Goal: Find specific page/section: Find specific page/section

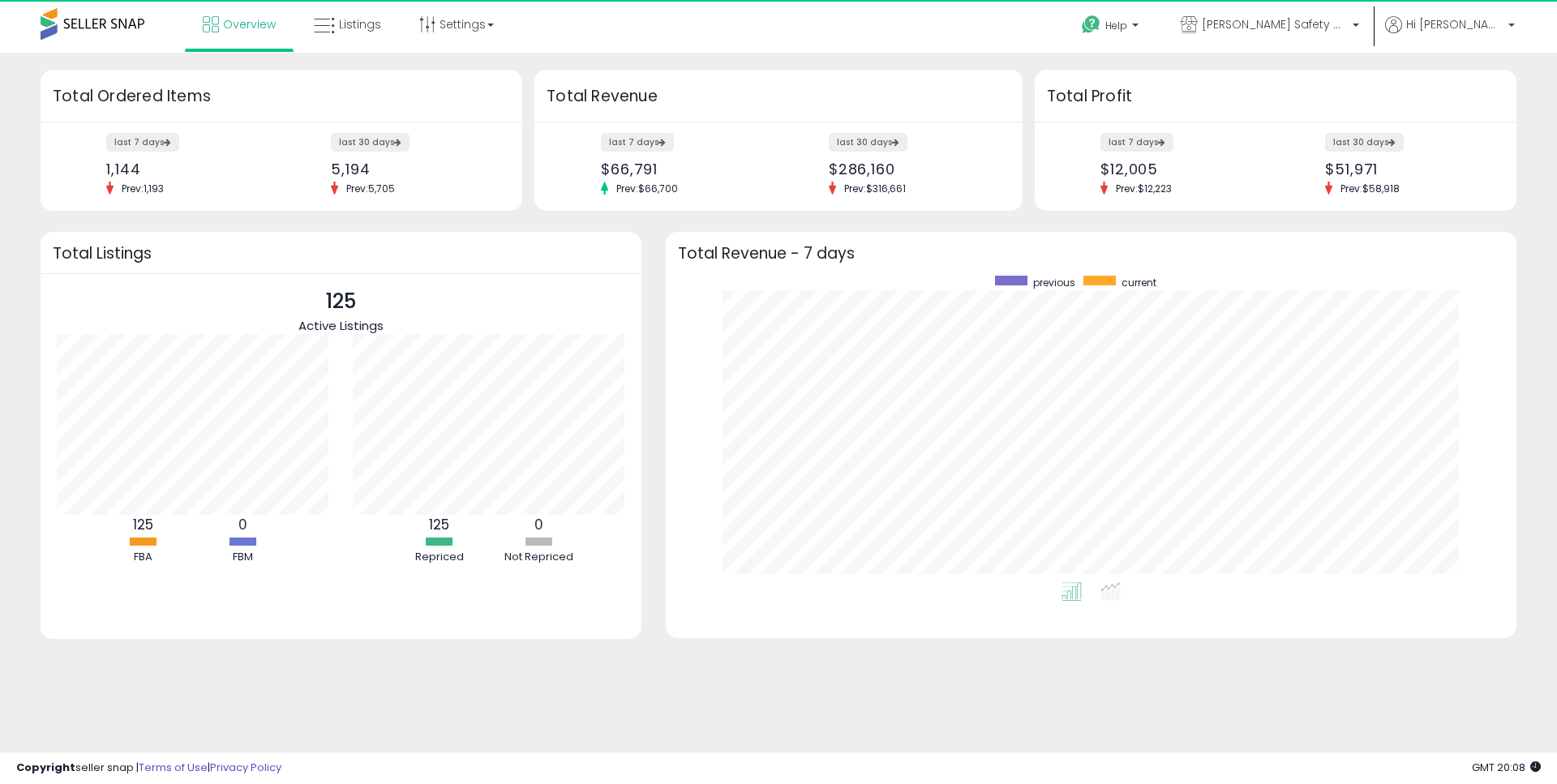
scroll to position [306, 818]
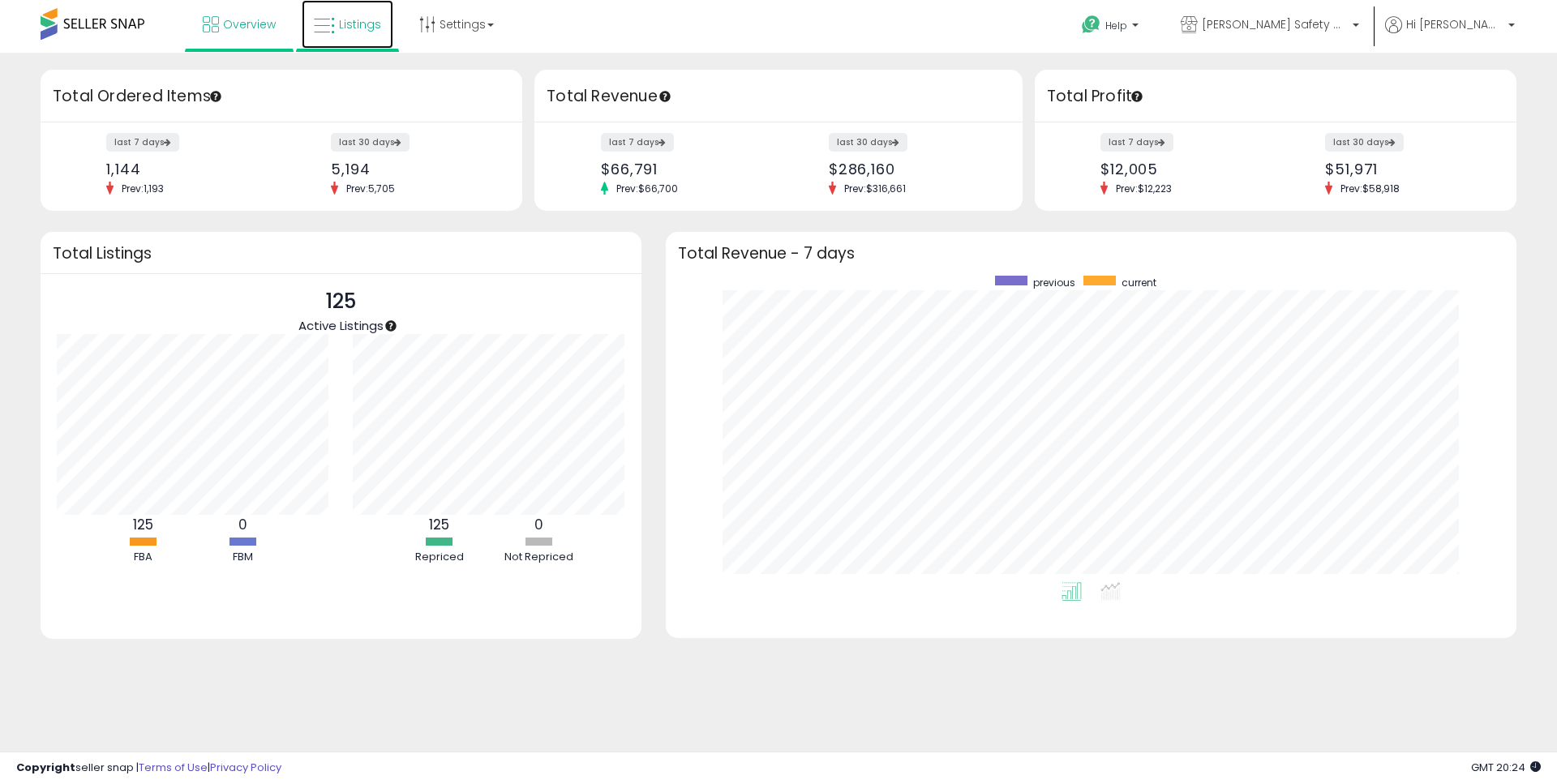
click at [370, 24] on span "Listings" at bounding box center [360, 24] width 42 height 16
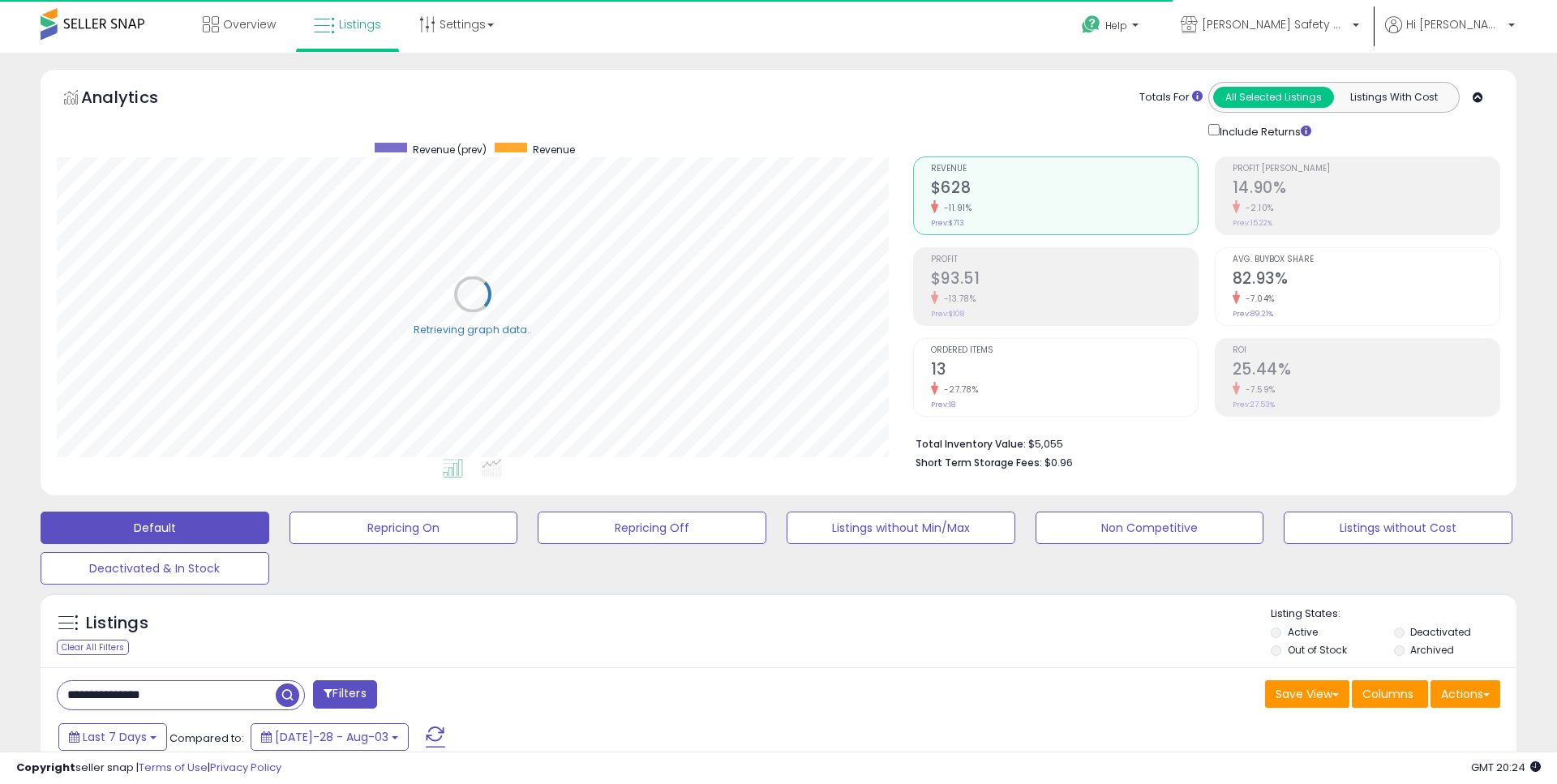
scroll to position [810296, 809990]
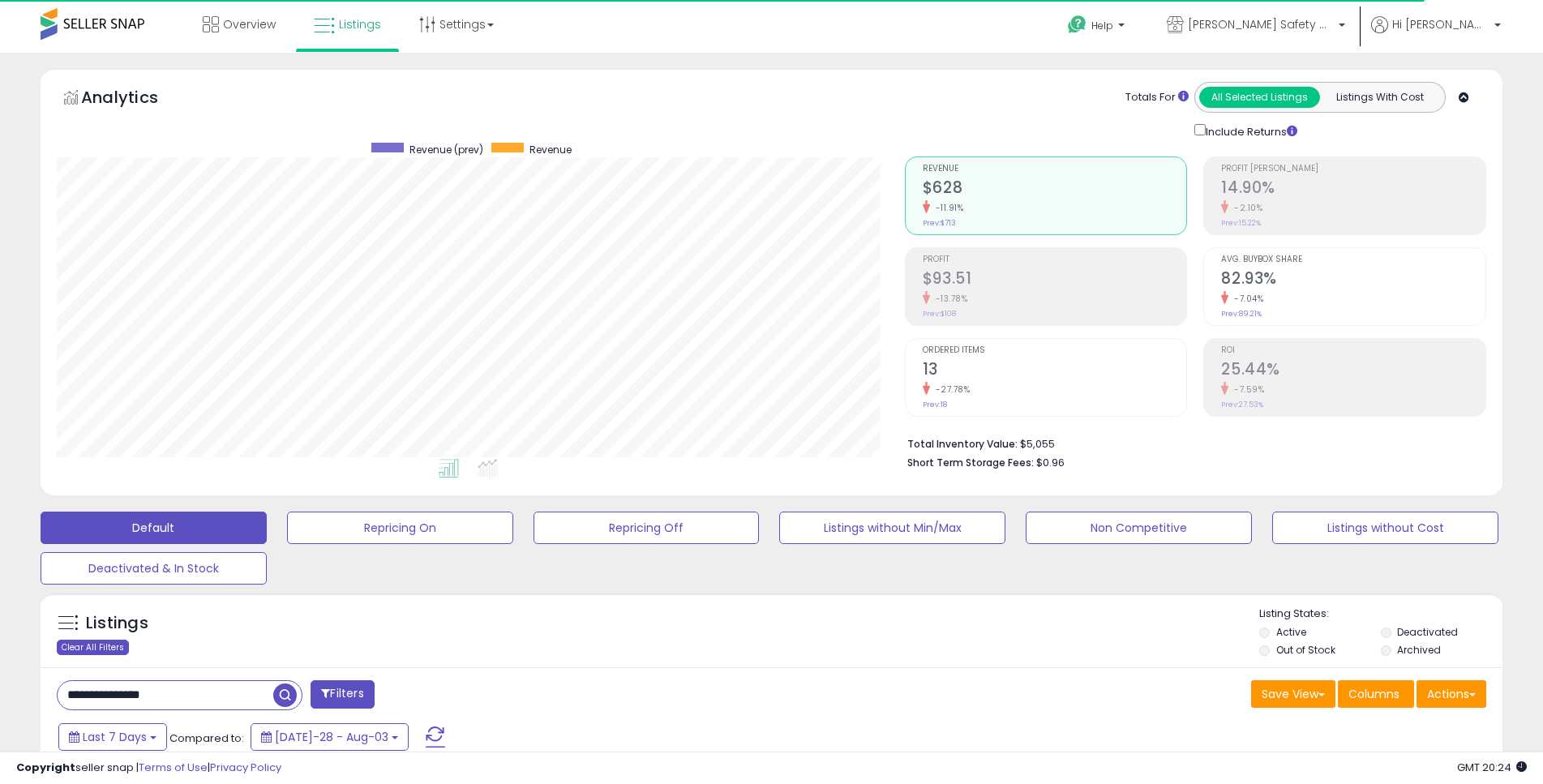
click at [93, 653] on div "Clear All Filters" at bounding box center [93, 647] width 72 height 16
click at [256, 24] on span "Overview" at bounding box center [249, 24] width 53 height 16
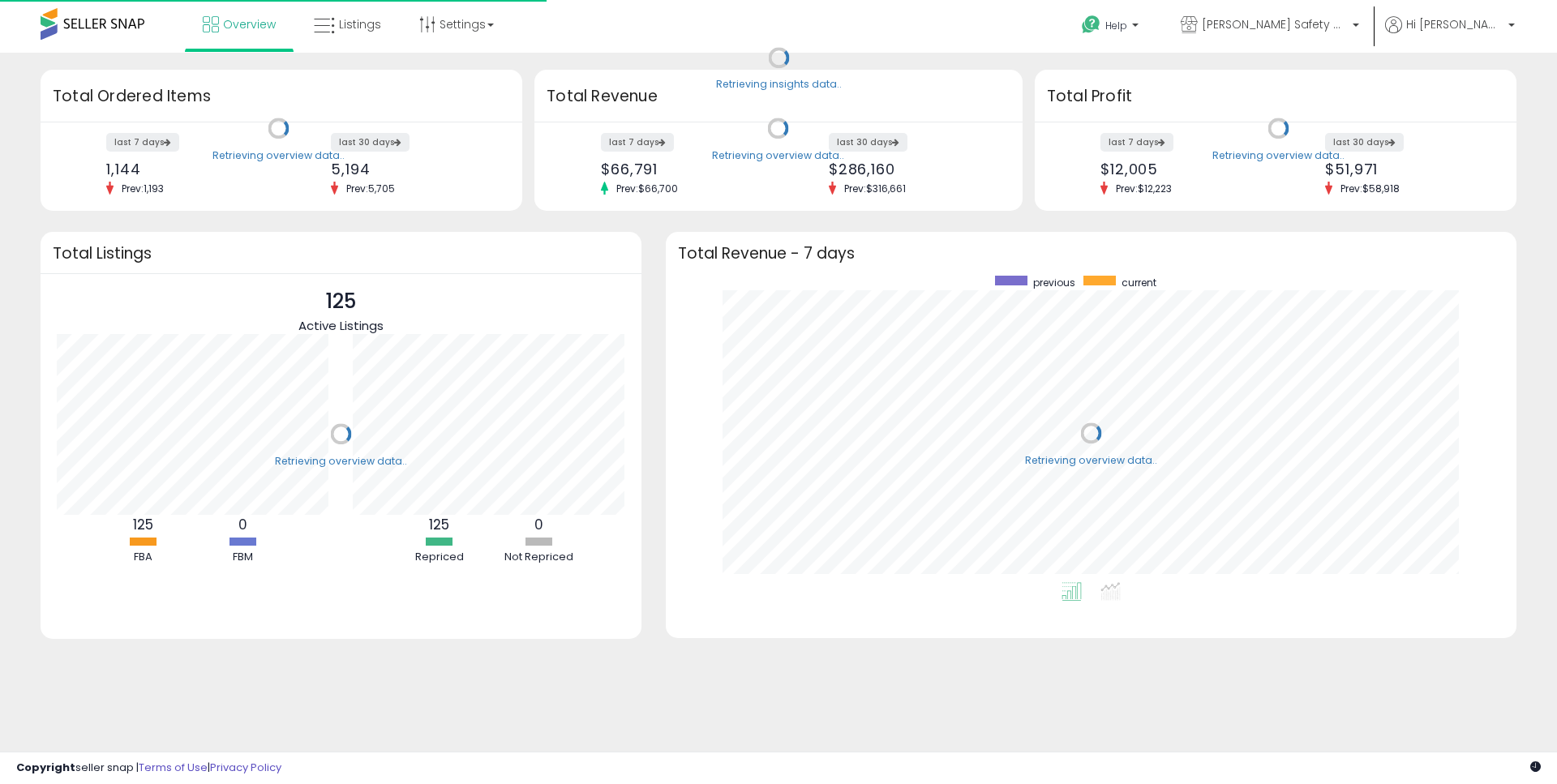
scroll to position [306, 818]
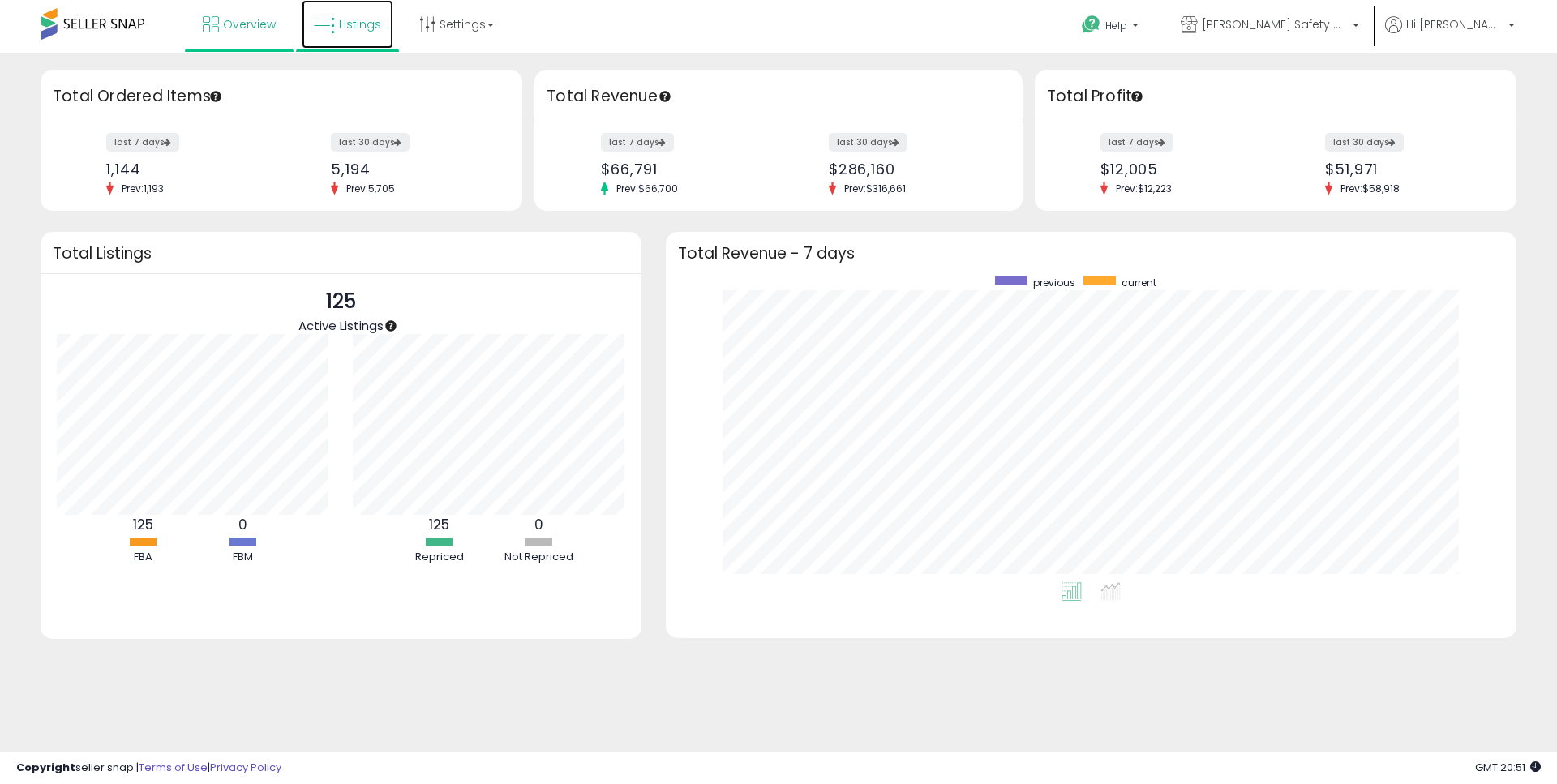
click at [373, 20] on span "Listings" at bounding box center [360, 24] width 42 height 16
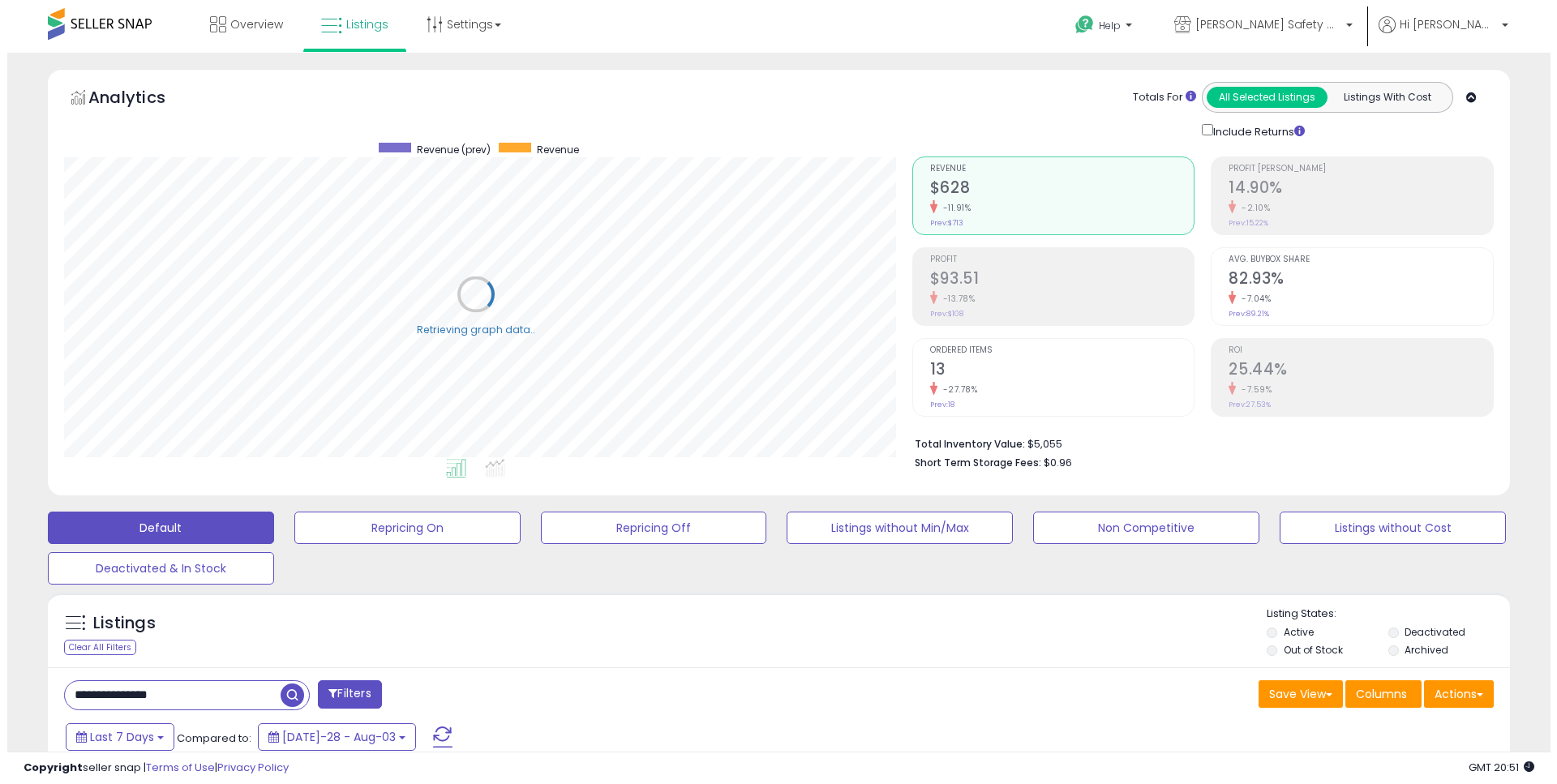
scroll to position [332, 848]
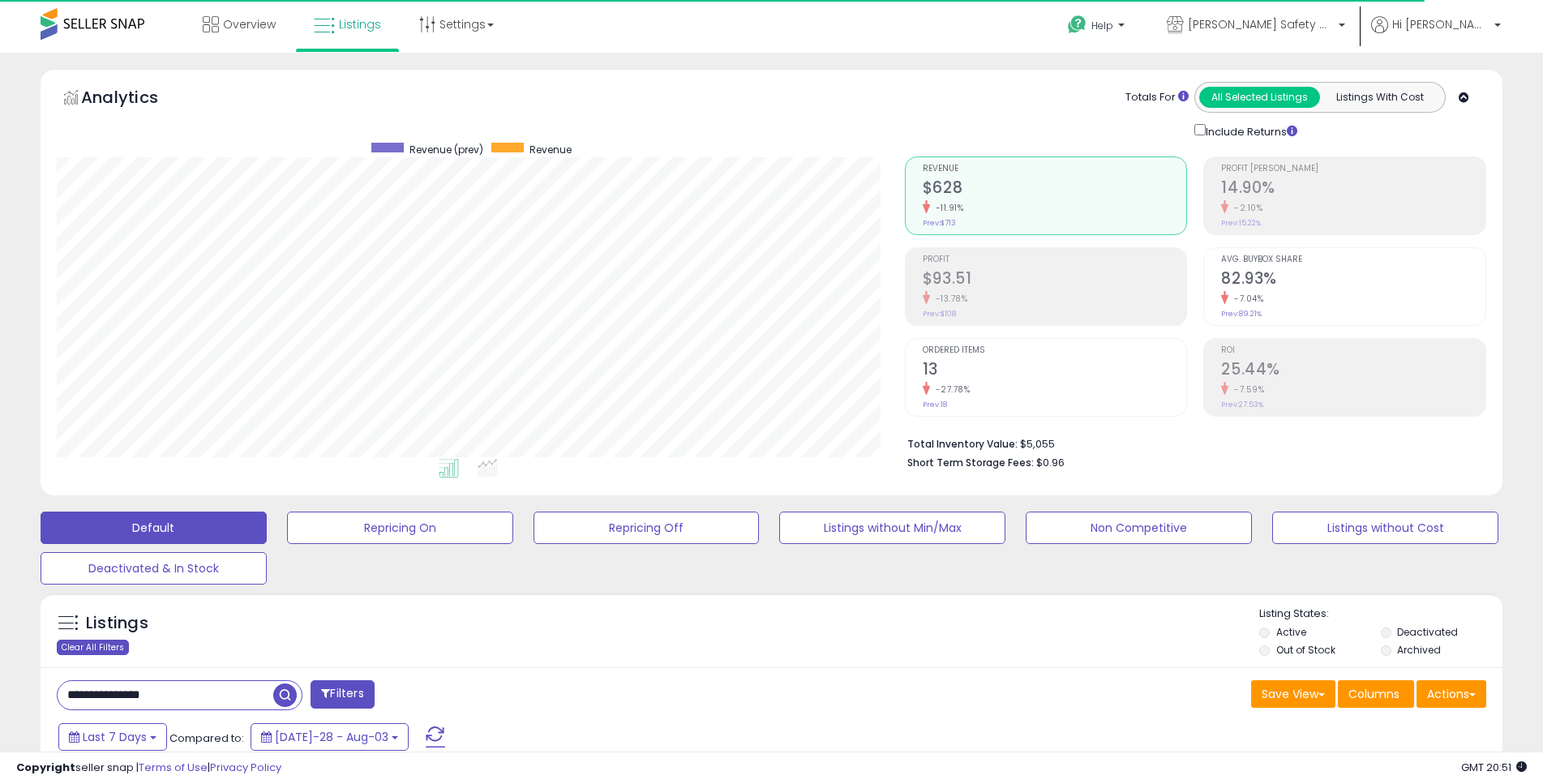
click at [104, 645] on div "Clear All Filters" at bounding box center [93, 647] width 72 height 16
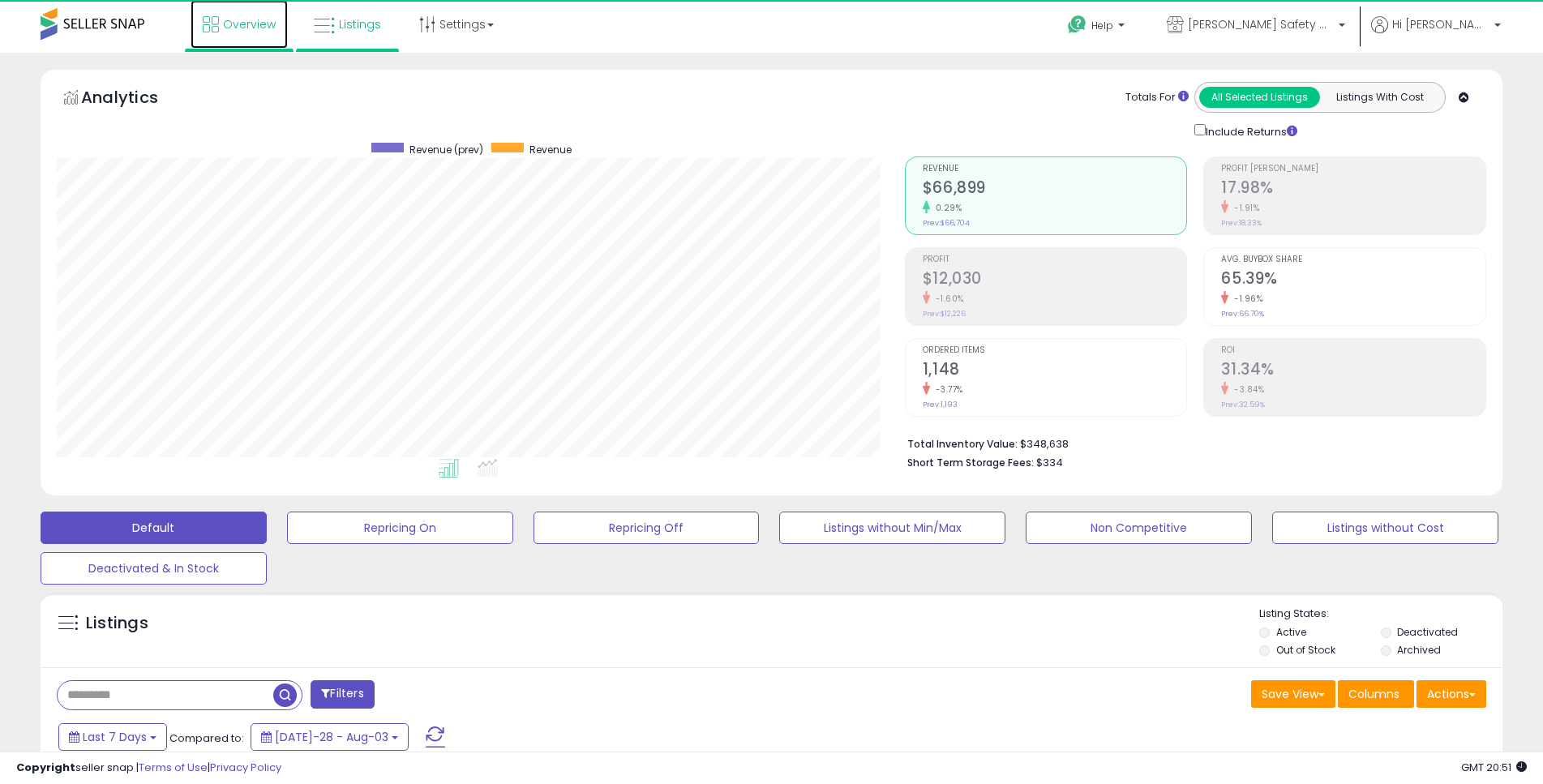
click at [239, 21] on span "Overview" at bounding box center [249, 24] width 53 height 16
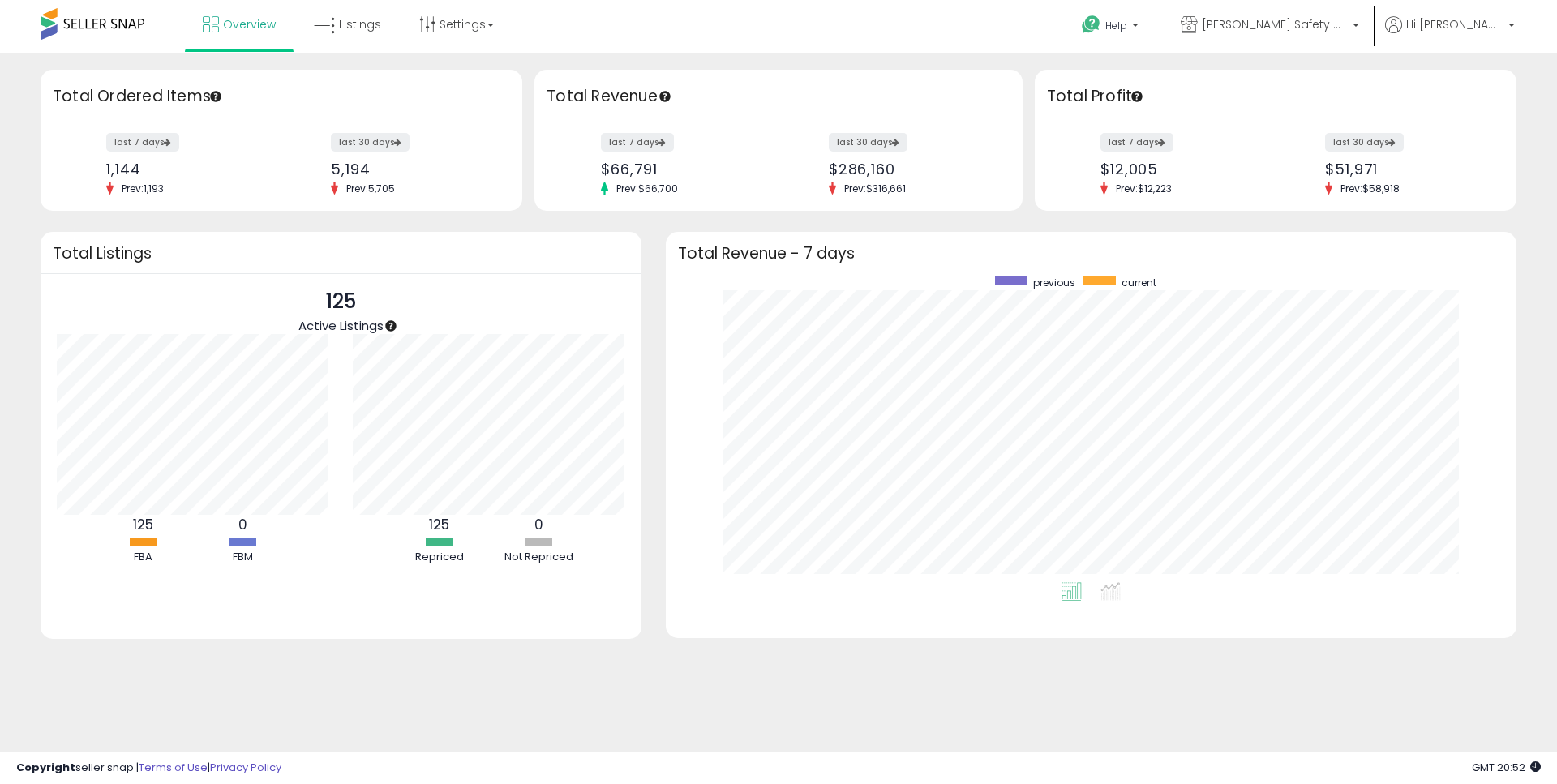
scroll to position [306, 818]
click at [353, 20] on span "Listings" at bounding box center [360, 24] width 42 height 16
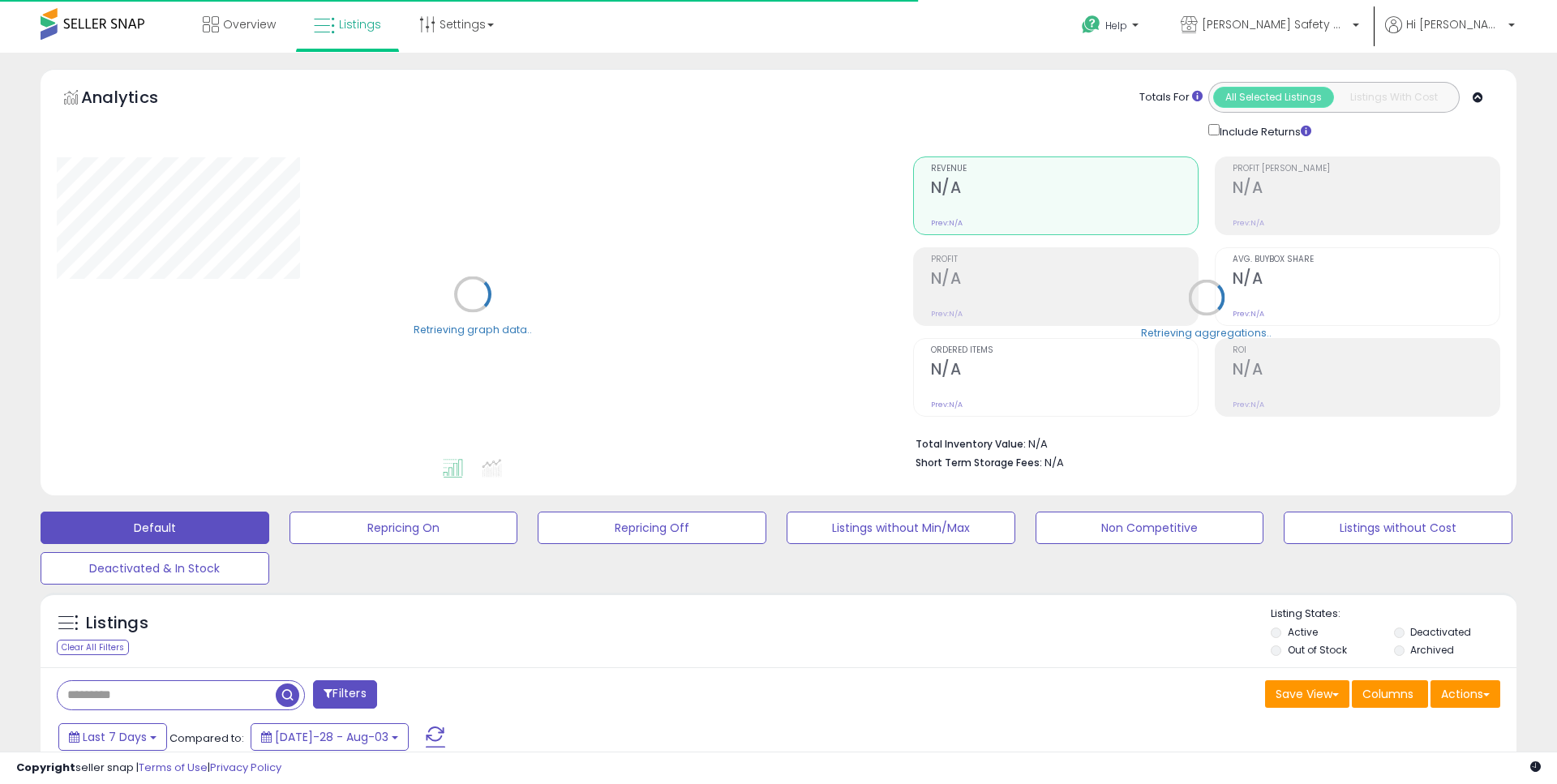
type input "**********"
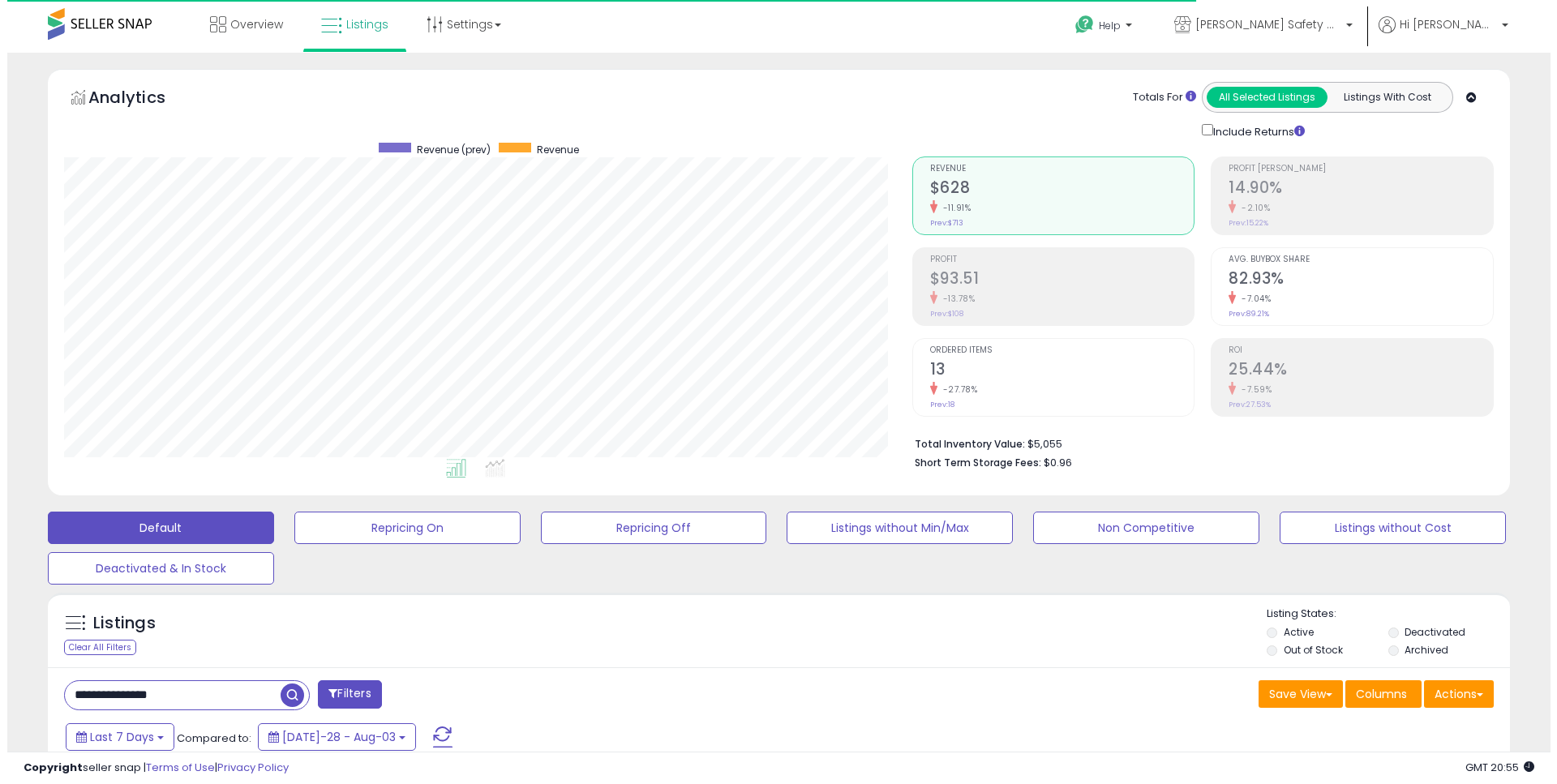
scroll to position [332, 848]
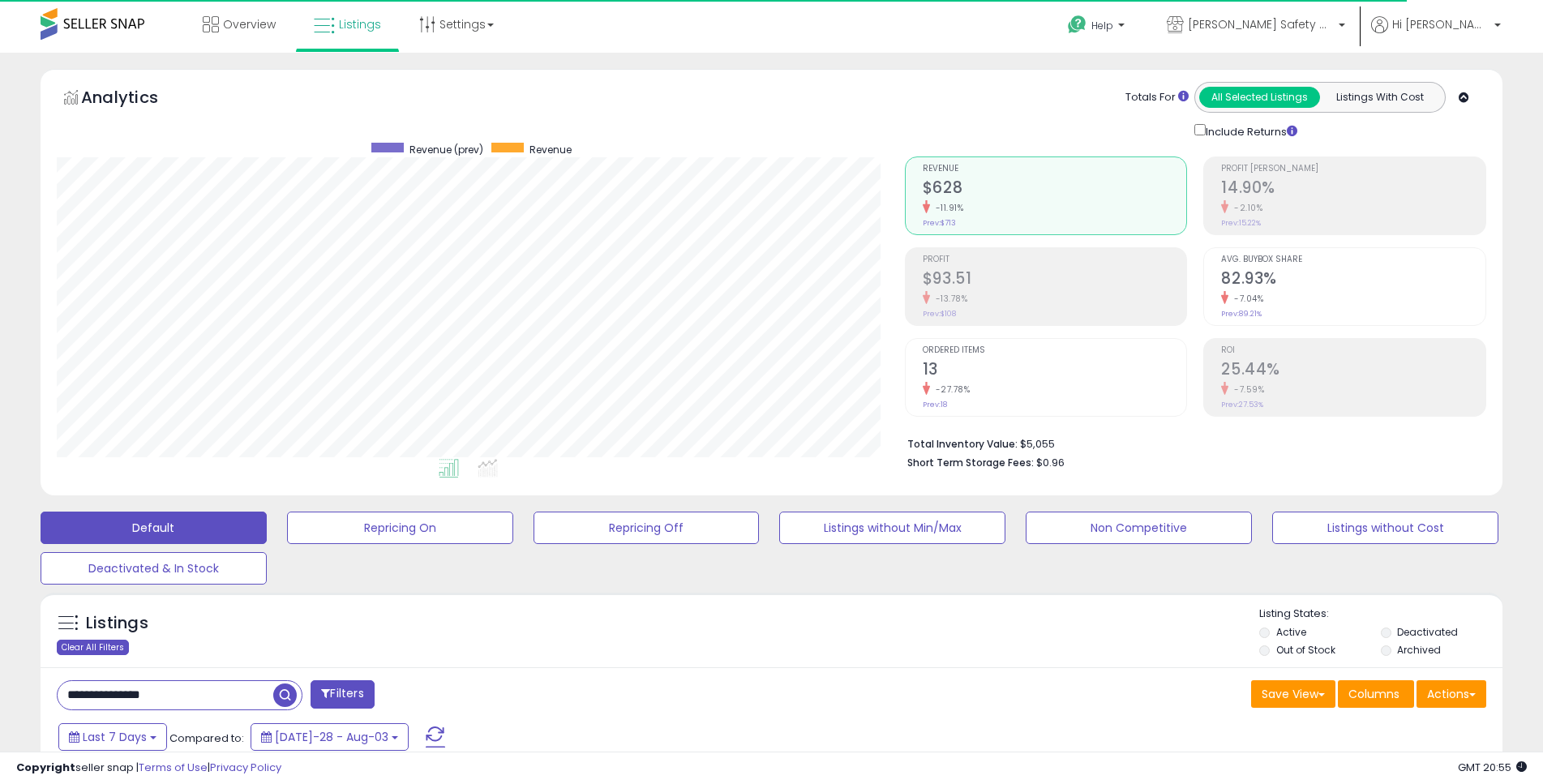
click at [96, 644] on div "Clear All Filters" at bounding box center [93, 647] width 72 height 16
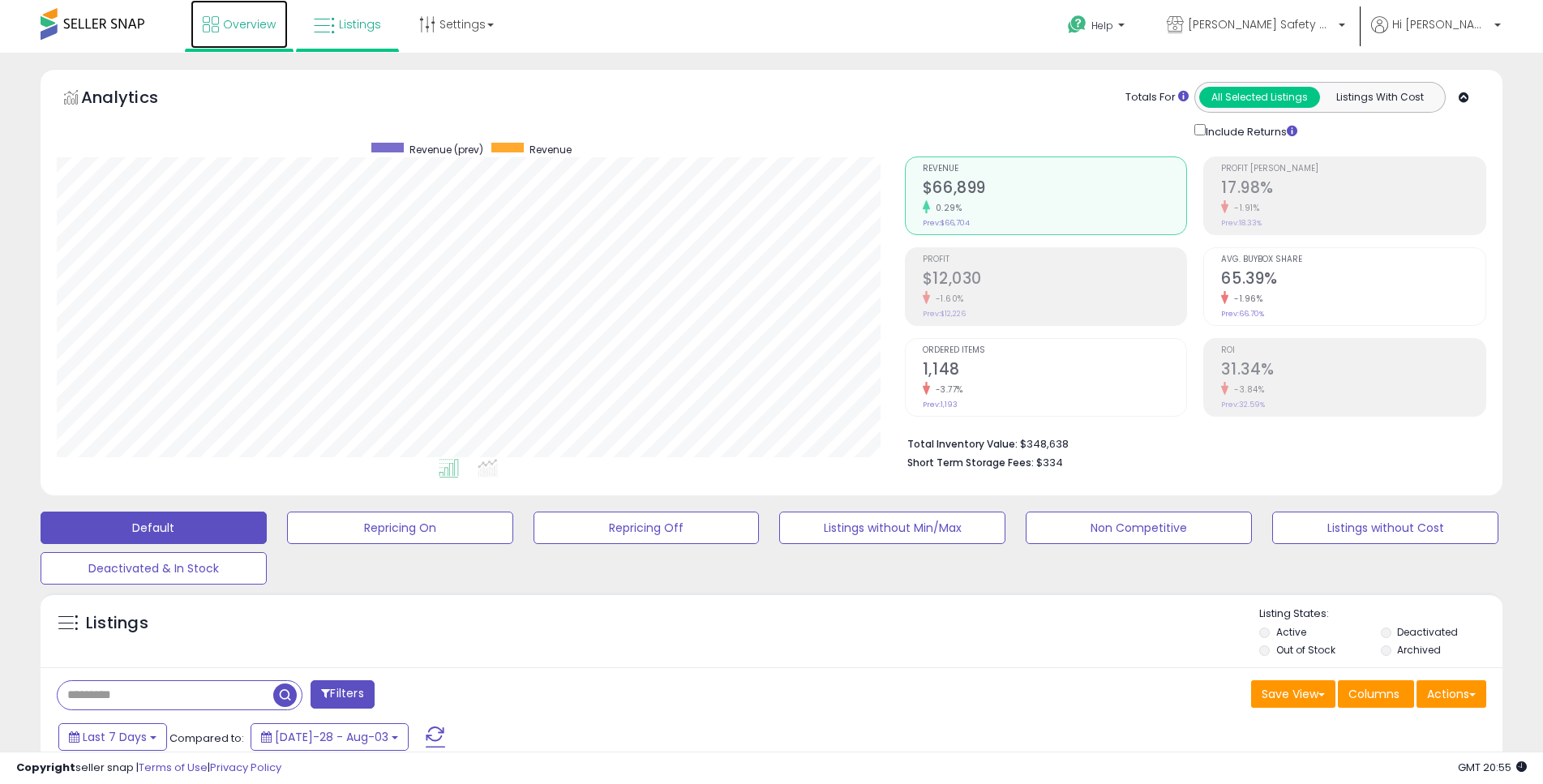
click at [255, 33] on link "Overview" at bounding box center [239, 24] width 97 height 48
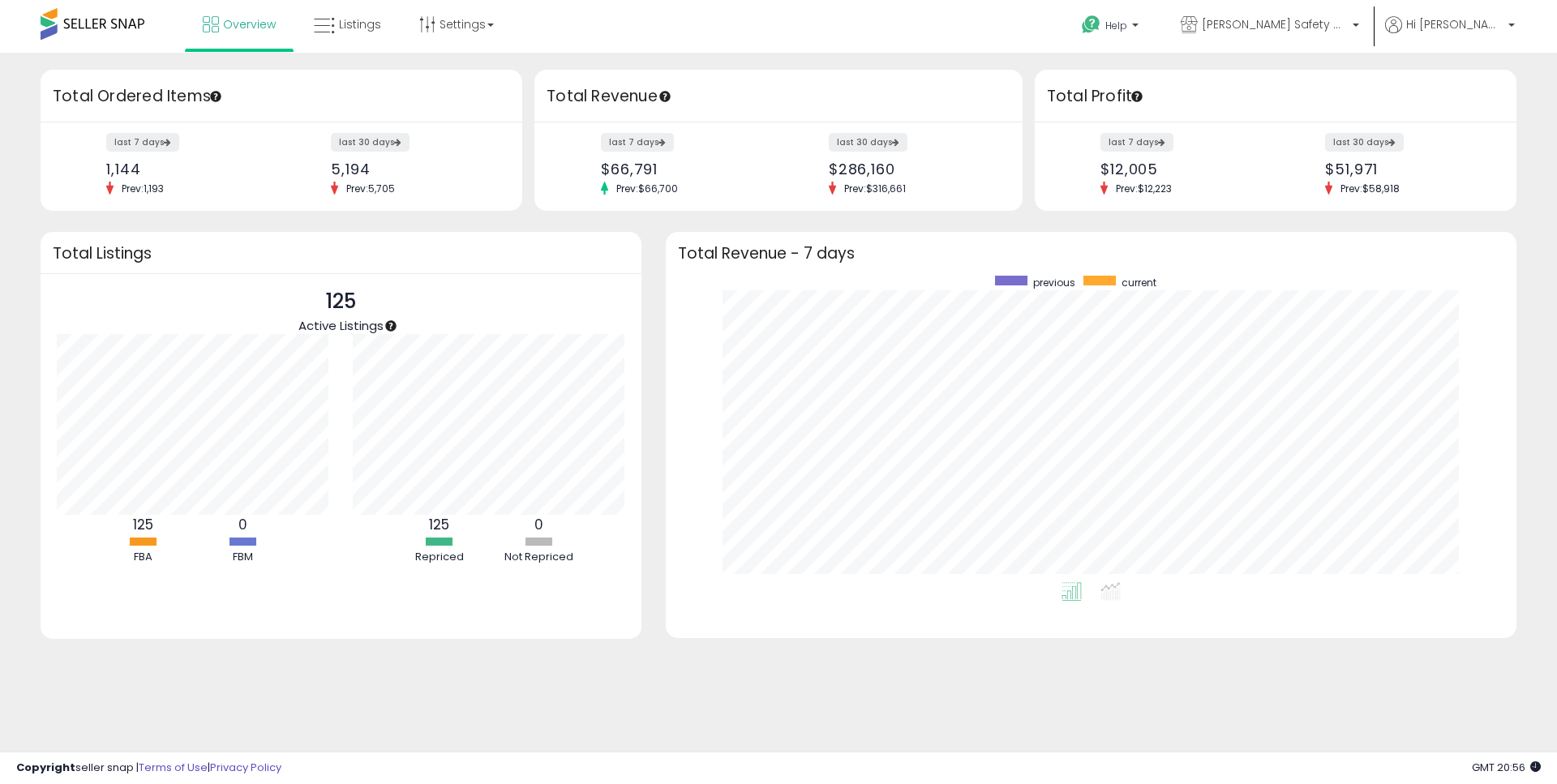
scroll to position [306, 818]
click at [368, 26] on span "Listings" at bounding box center [360, 24] width 42 height 16
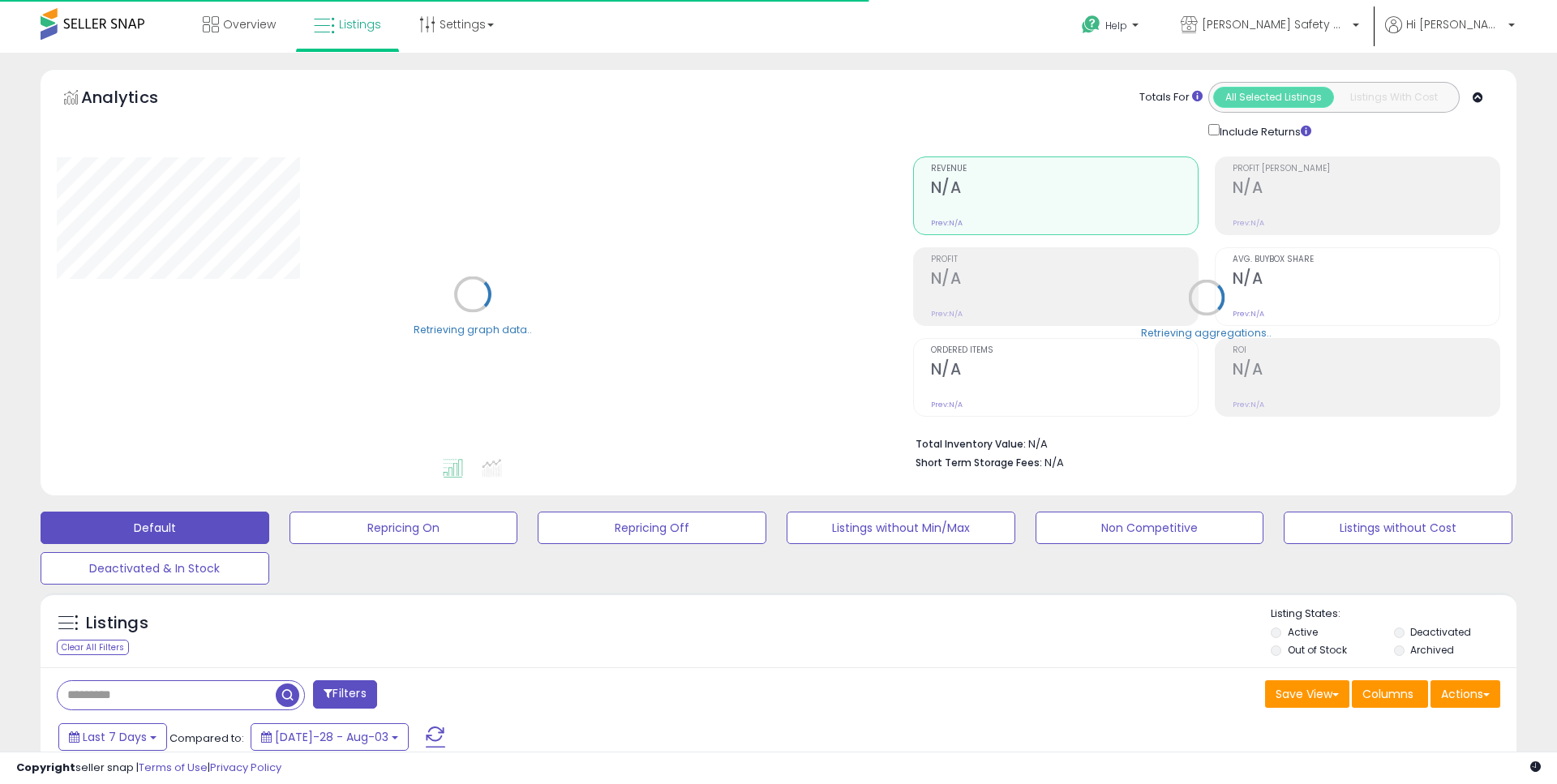
type input "**********"
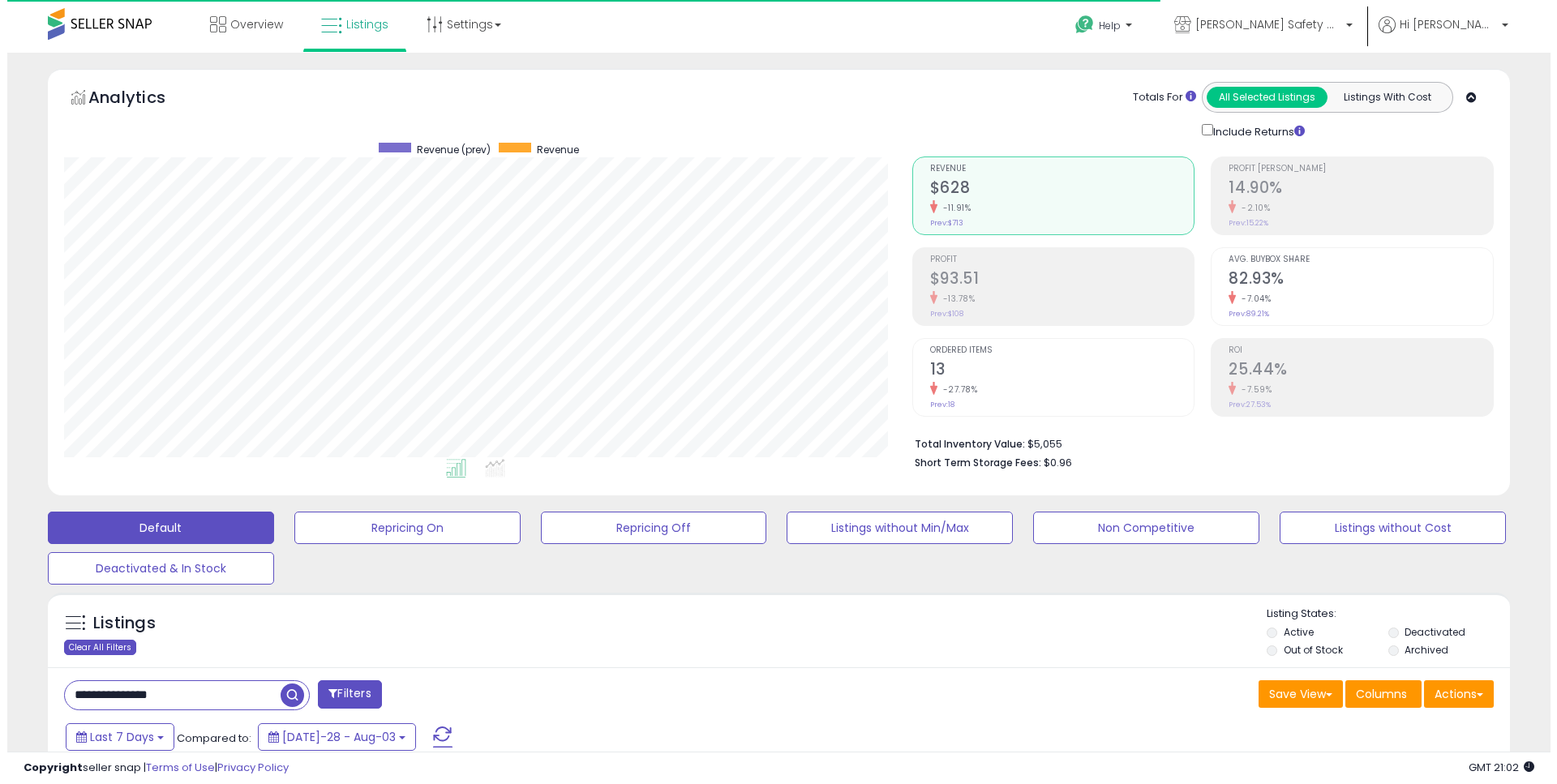
scroll to position [332, 848]
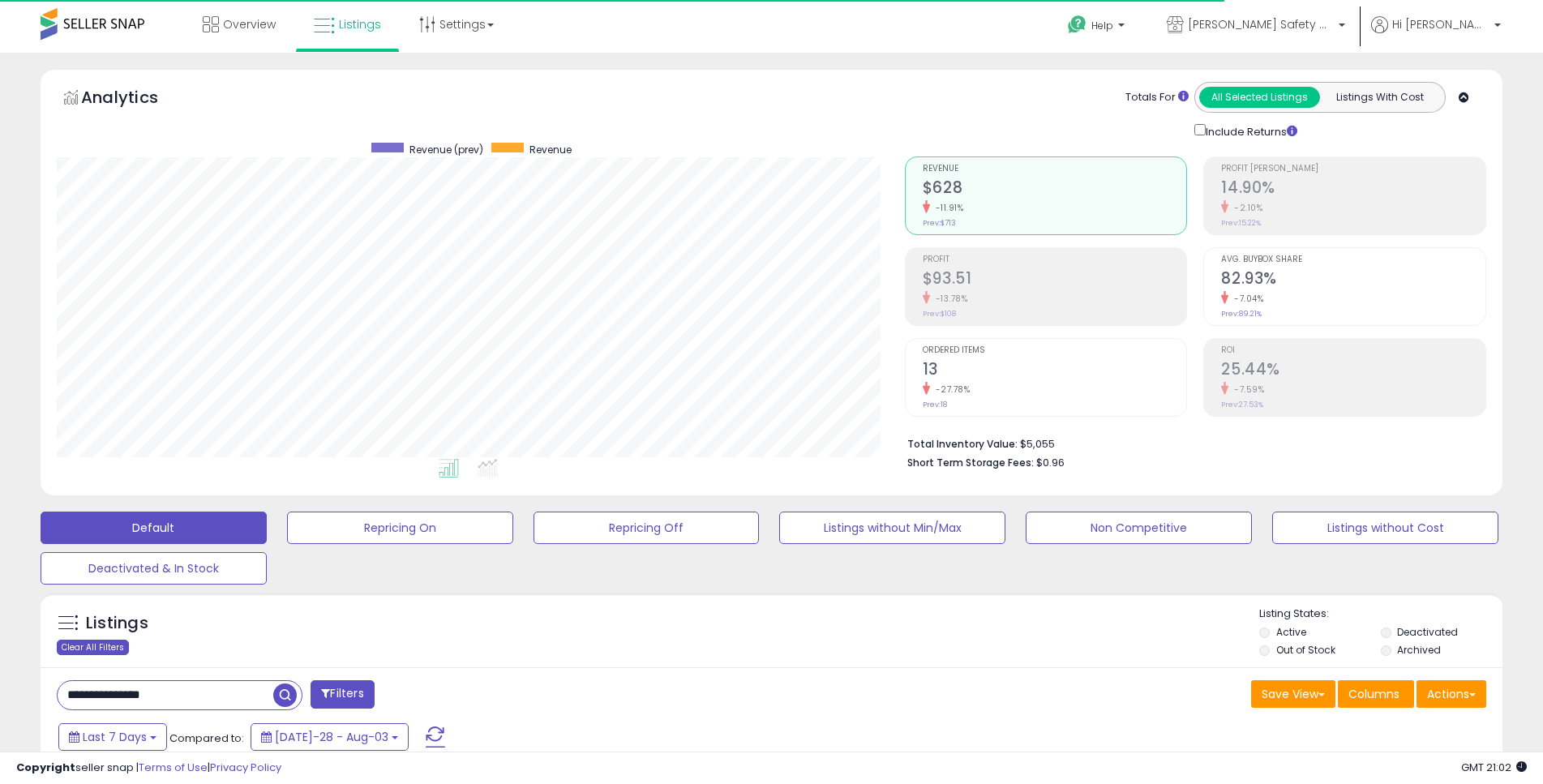
click at [102, 644] on div "Clear All Filters" at bounding box center [93, 647] width 72 height 16
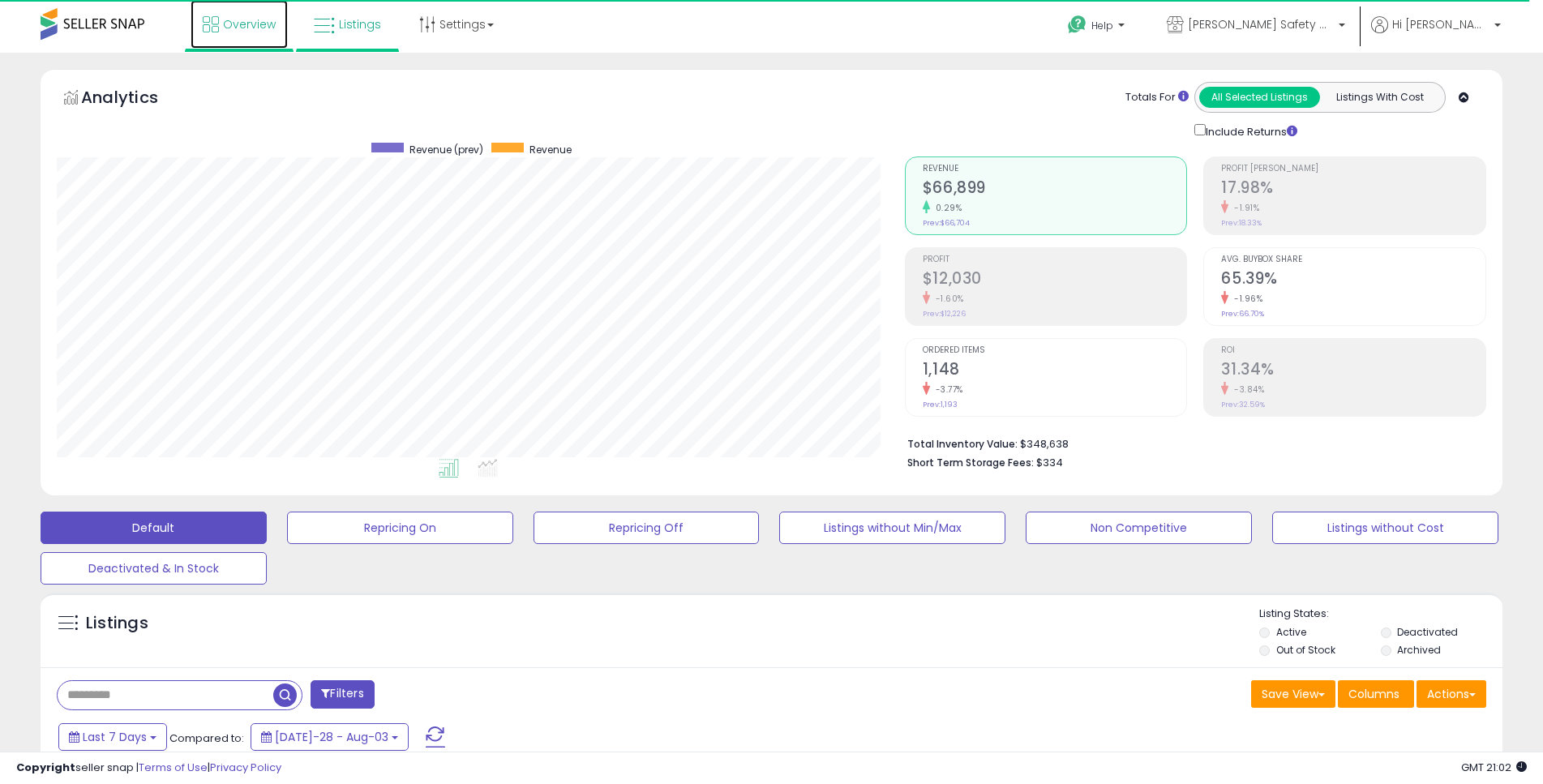
click at [254, 27] on span "Overview" at bounding box center [249, 24] width 53 height 16
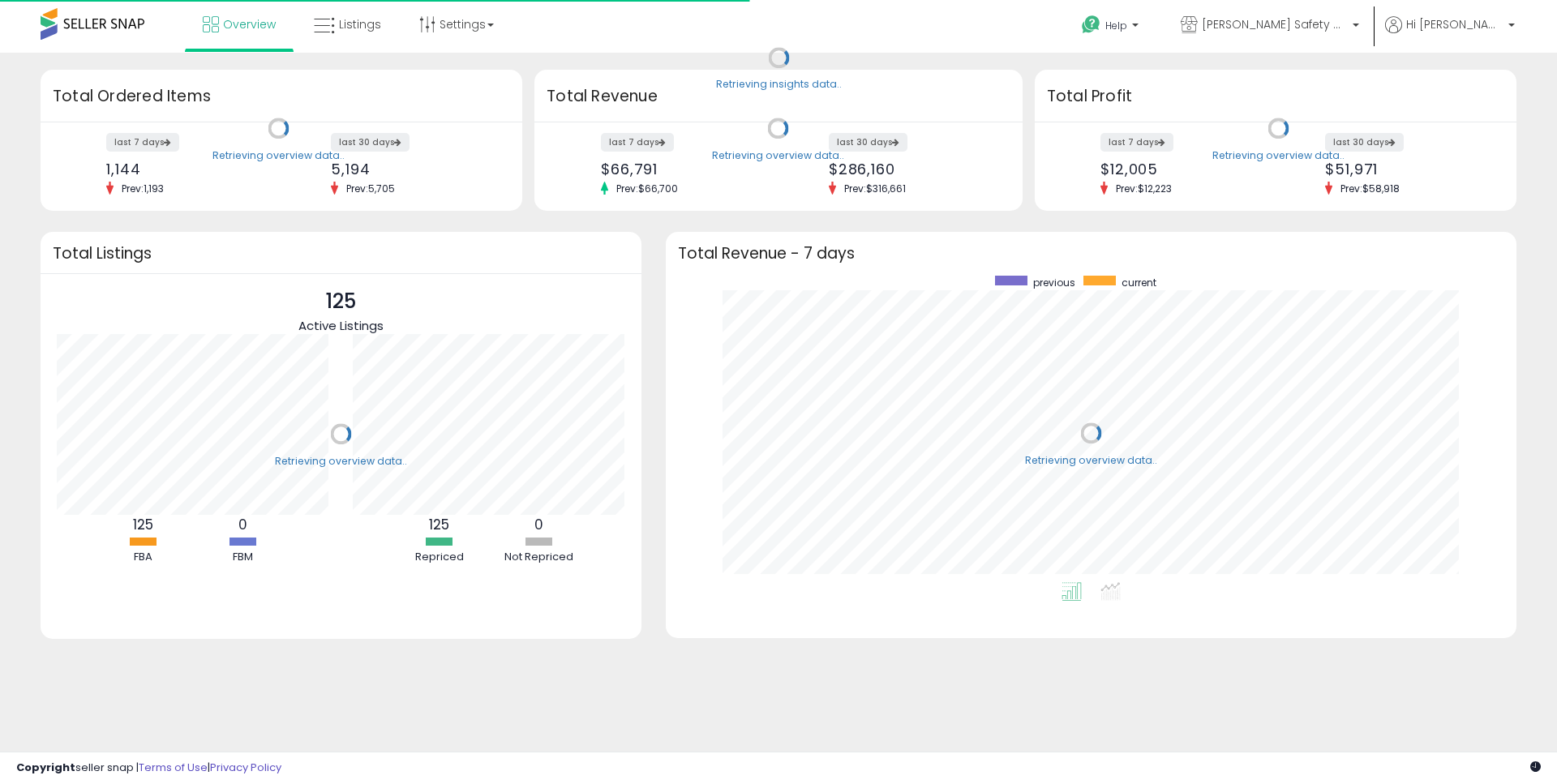
scroll to position [306, 818]
